Goal: Transaction & Acquisition: Purchase product/service

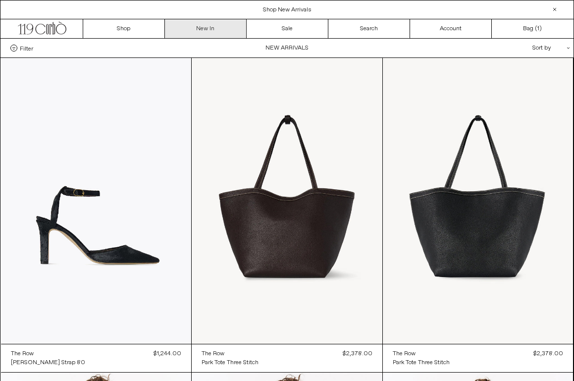
click at [199, 27] on link "New In" at bounding box center [206, 28] width 82 height 19
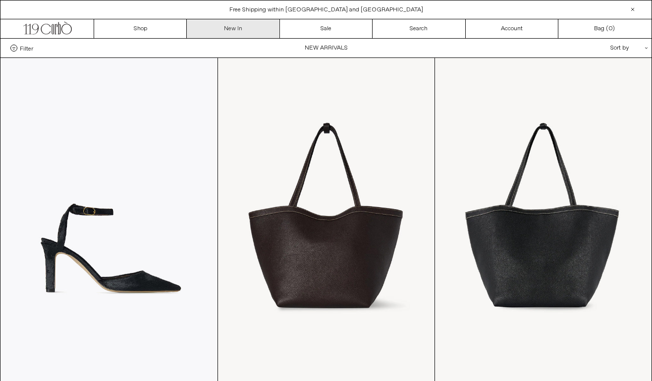
click at [244, 28] on link "New In" at bounding box center [233, 28] width 93 height 19
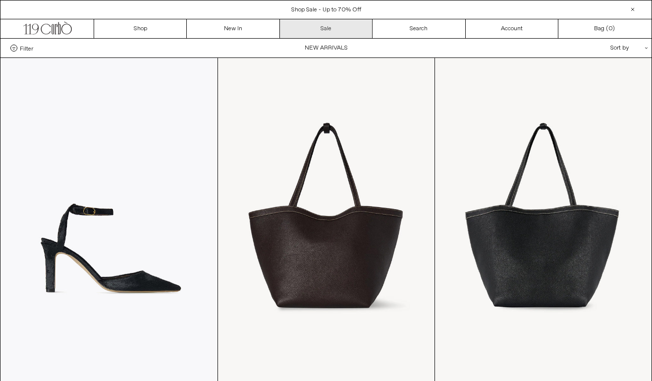
click at [321, 28] on link "Sale" at bounding box center [326, 28] width 93 height 19
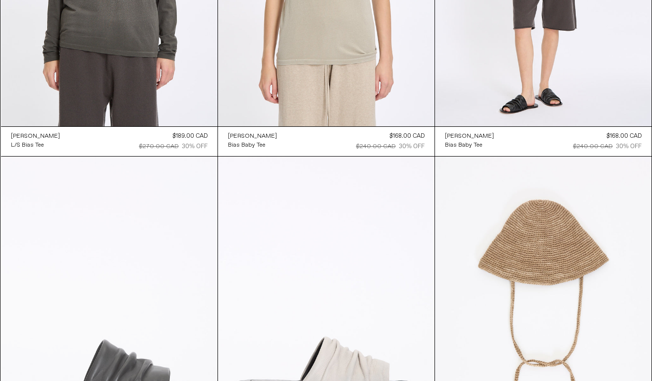
scroll to position [974, 0]
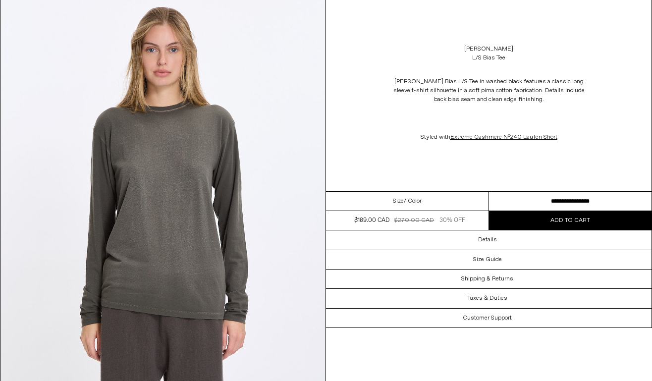
click at [543, 223] on button "Add to cart" at bounding box center [570, 220] width 163 height 19
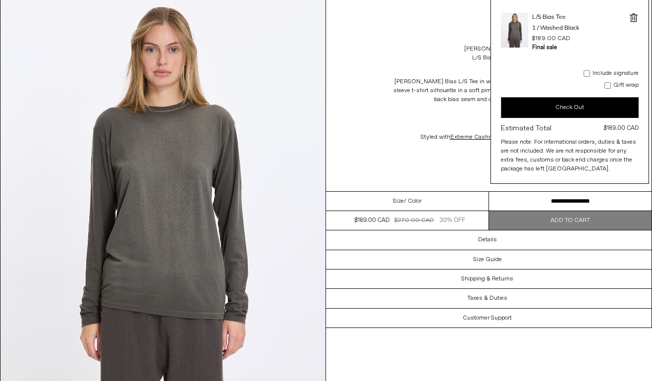
click at [561, 108] on button "Check Out" at bounding box center [570, 107] width 138 height 21
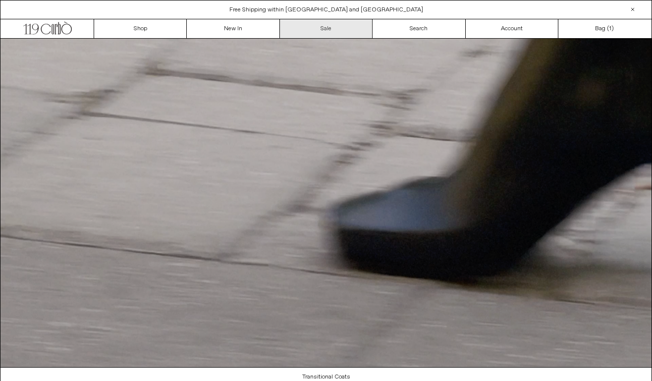
click at [325, 27] on link "Sale" at bounding box center [326, 28] width 93 height 19
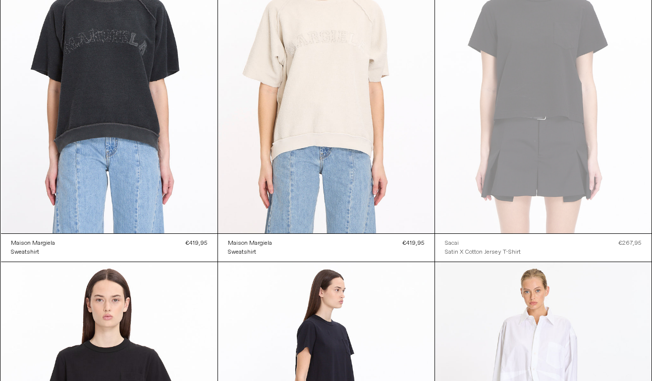
scroll to position [4388, 0]
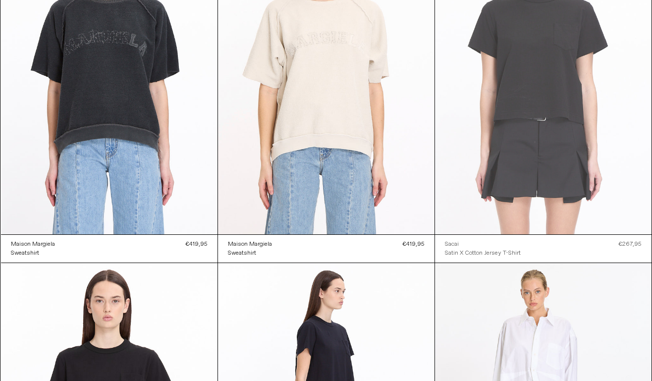
click at [488, 124] on at bounding box center [543, 71] width 216 height 325
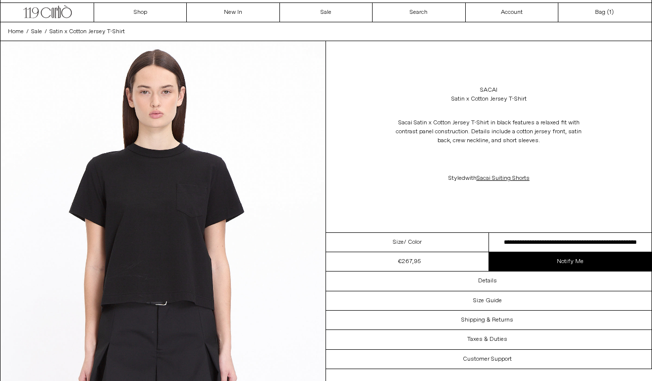
scroll to position [17, 0]
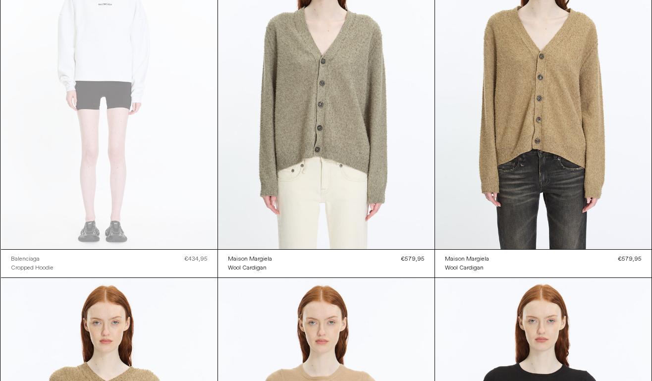
scroll to position [8621, 0]
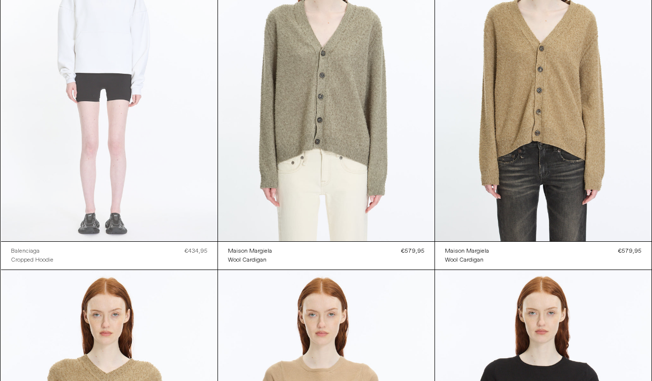
click at [177, 219] on at bounding box center [109, 78] width 216 height 325
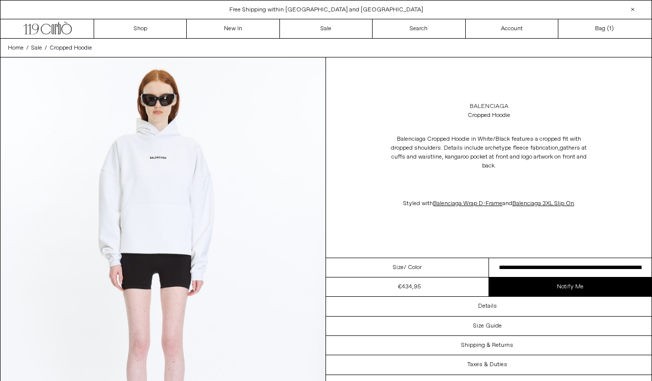
click at [489, 103] on link "Balenciaga" at bounding box center [488, 106] width 39 height 9
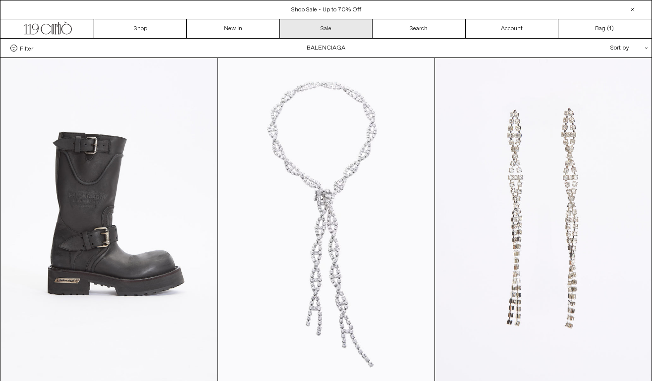
click at [327, 35] on link "Sale" at bounding box center [326, 28] width 93 height 19
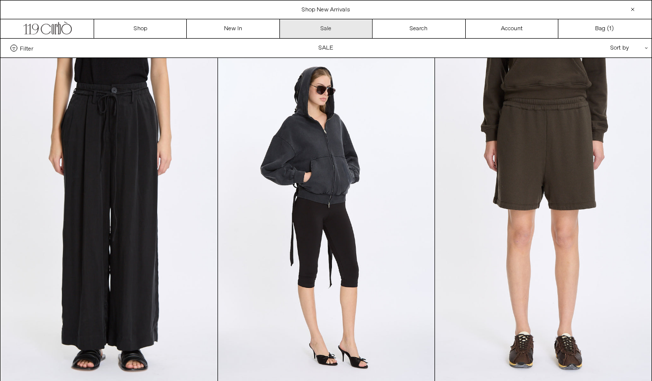
click at [337, 23] on link "Sale" at bounding box center [326, 28] width 93 height 19
